Goal: Navigation & Orientation: Find specific page/section

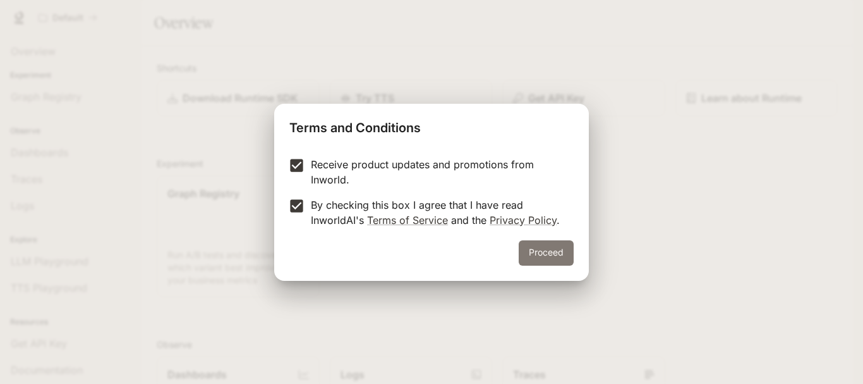
click at [549, 250] on button "Proceed" at bounding box center [546, 252] width 55 height 25
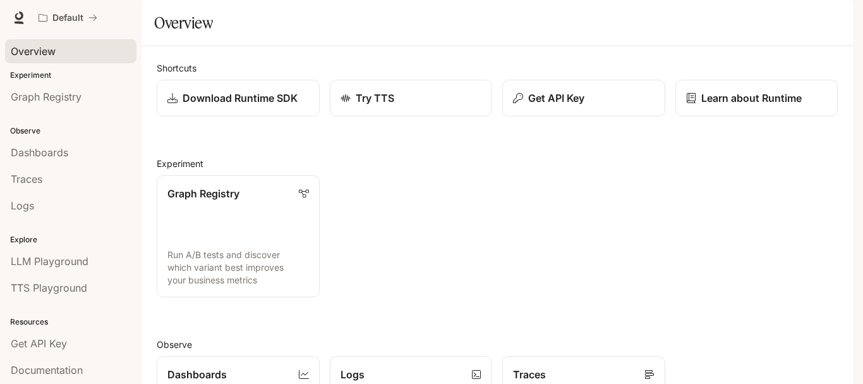
click at [30, 51] on span "Overview" at bounding box center [33, 51] width 45 height 15
click at [49, 99] on span "Graph Registry" at bounding box center [46, 96] width 71 height 15
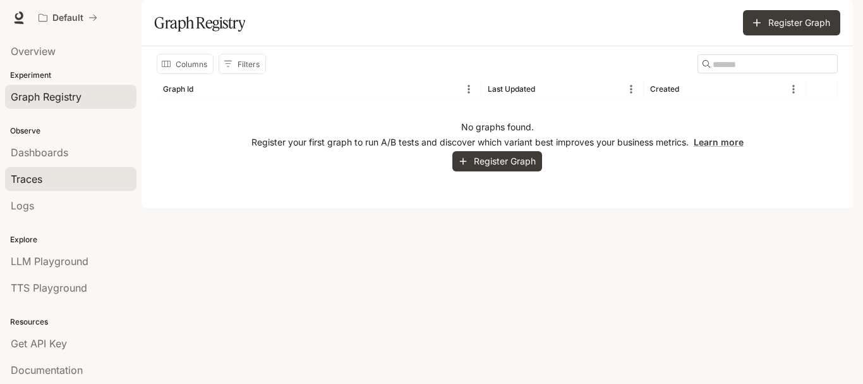
click at [36, 184] on span "Traces" at bounding box center [27, 178] width 32 height 15
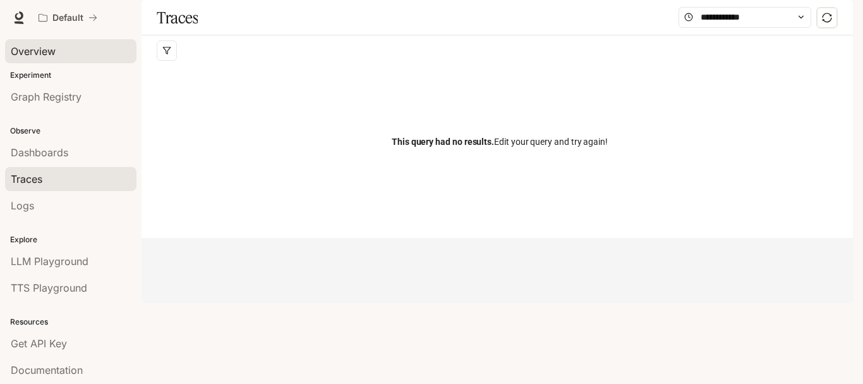
click at [53, 57] on span "Overview" at bounding box center [33, 51] width 45 height 15
